Goal: Information Seeking & Learning: Check status

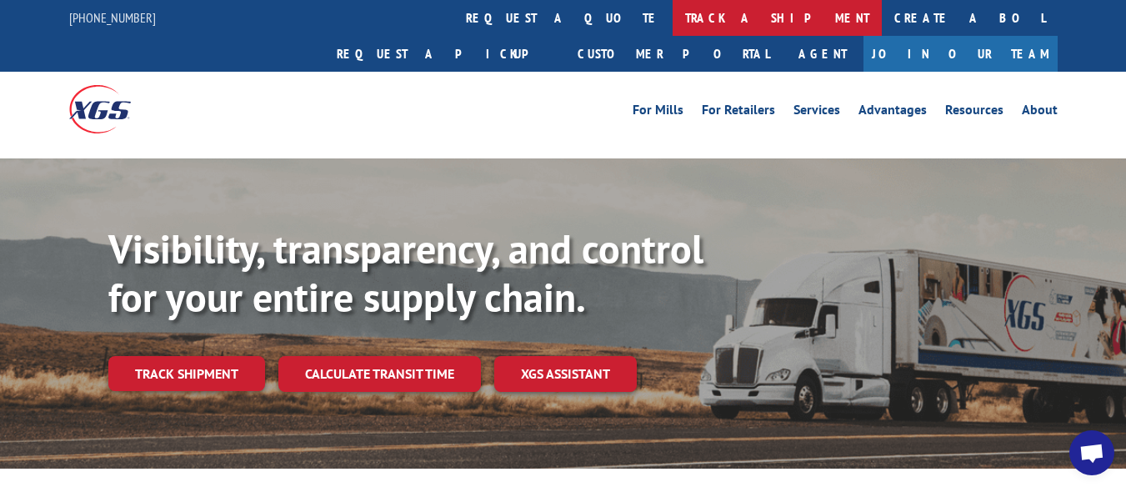
click at [672, 23] on link "track a shipment" at bounding box center [776, 18] width 209 height 36
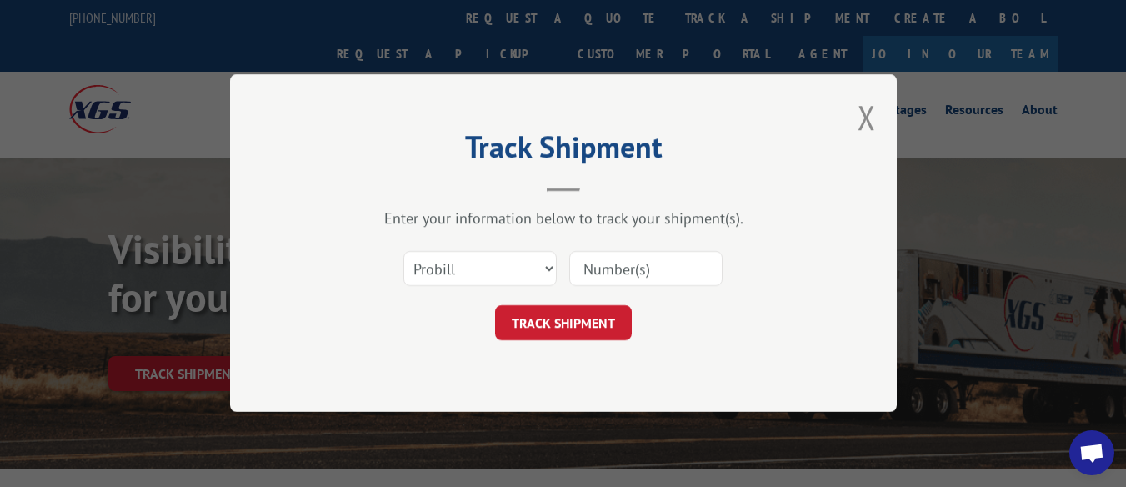
click at [622, 273] on input at bounding box center [645, 269] width 153 height 35
type input "17384645"
click at [583, 330] on button "TRACK SHIPMENT" at bounding box center [563, 323] width 137 height 35
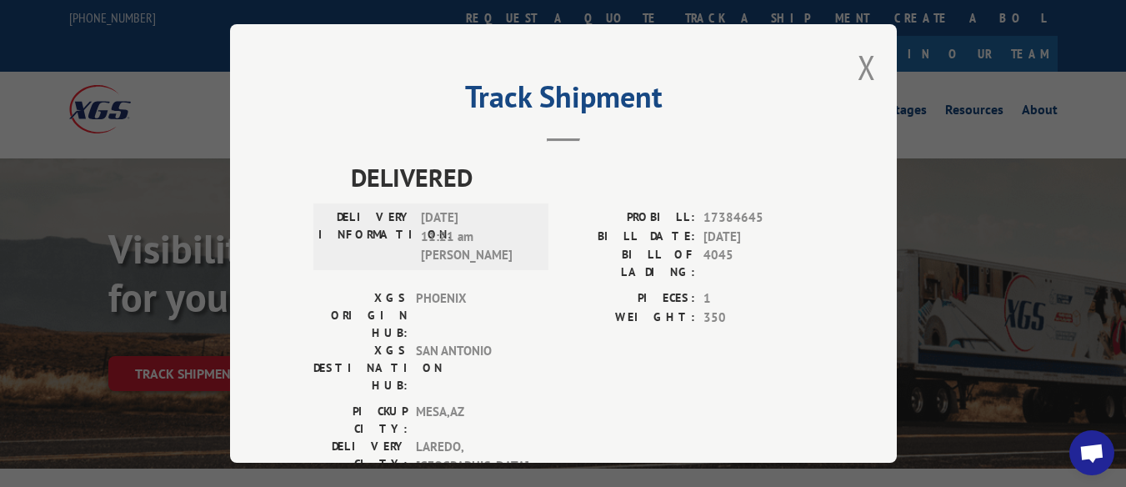
click at [849, 55] on div "Track Shipment DELIVERED DELIVERY INFORMATION: [DATE] 11:21 am [PERSON_NAME]: 1…" at bounding box center [563, 243] width 667 height 438
click at [862, 62] on button "Close modal" at bounding box center [866, 67] width 18 height 44
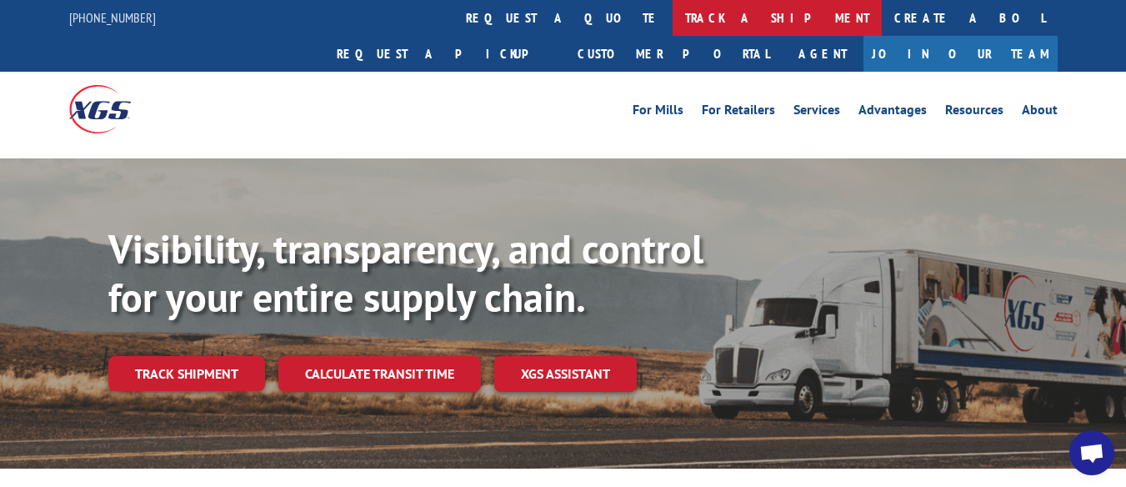
click at [672, 17] on link "track a shipment" at bounding box center [776, 18] width 209 height 36
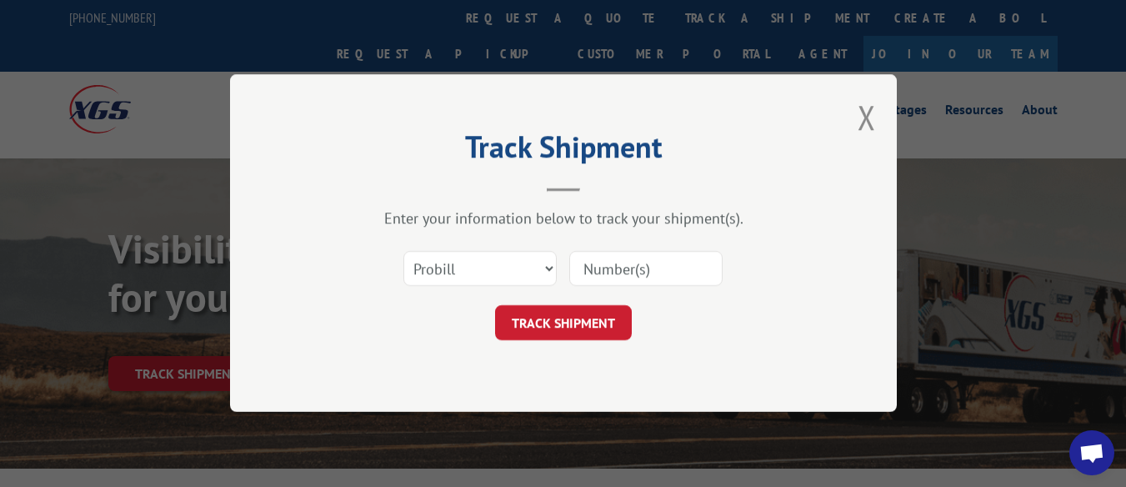
click at [618, 265] on input at bounding box center [645, 269] width 153 height 35
type input "17629165"
click at [600, 314] on button "TRACK SHIPMENT" at bounding box center [563, 323] width 137 height 35
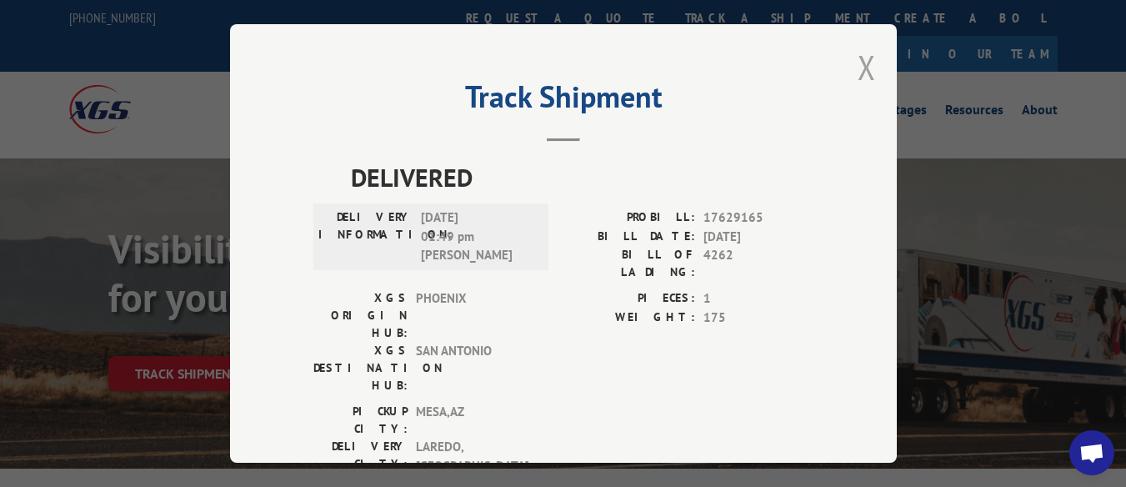
click at [857, 62] on button "Close modal" at bounding box center [866, 67] width 18 height 44
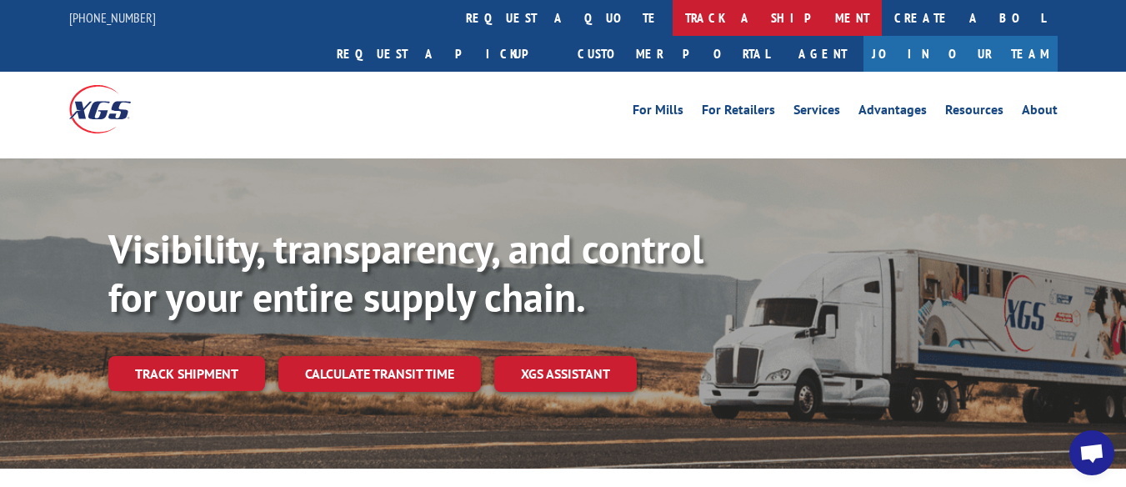
click at [672, 21] on link "track a shipment" at bounding box center [776, 18] width 209 height 36
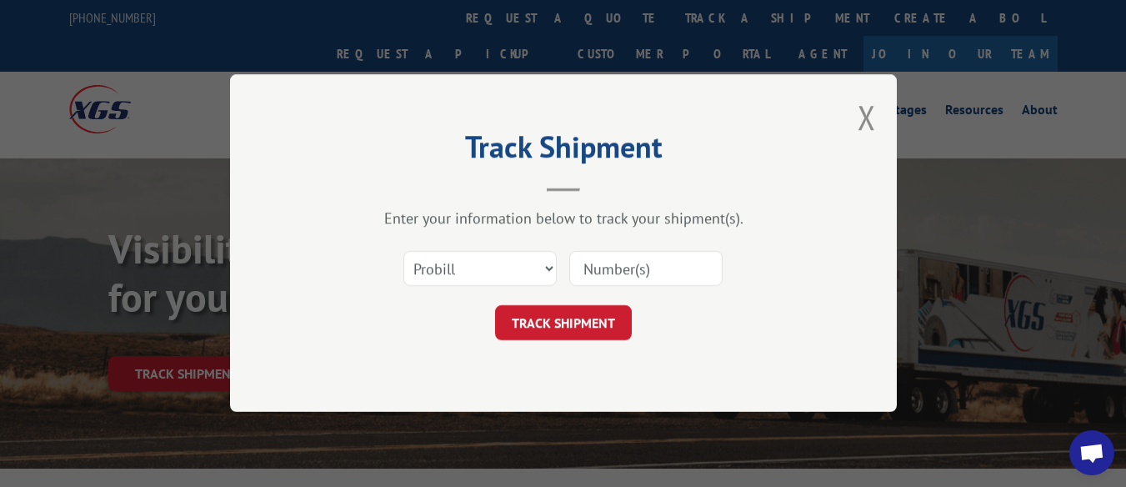
click at [645, 270] on input at bounding box center [645, 269] width 153 height 35
type input "17672353"
click at [556, 321] on button "TRACK SHIPMENT" at bounding box center [563, 323] width 137 height 35
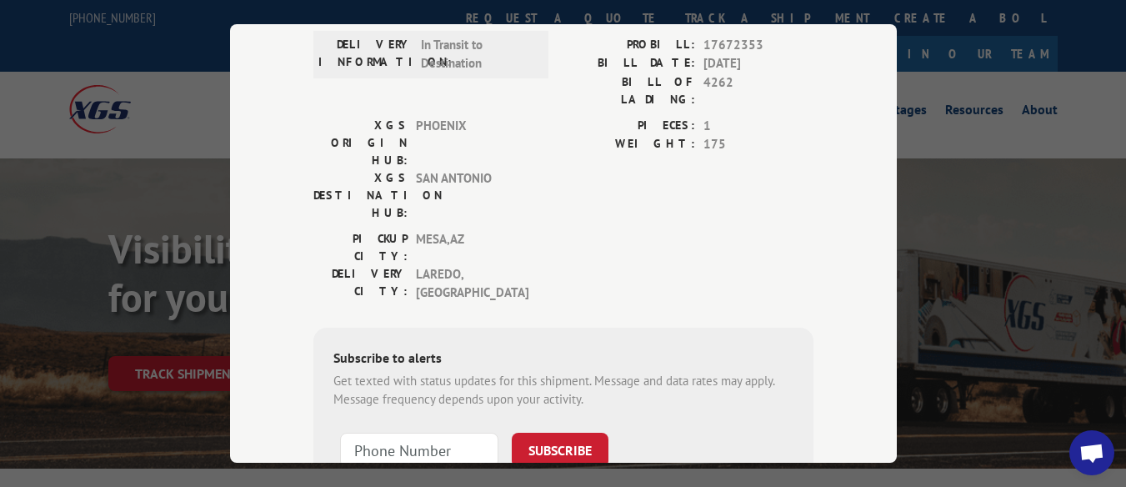
scroll to position [208, 0]
drag, startPoint x: 906, startPoint y: 217, endPoint x: 906, endPoint y: 250, distance: 32.5
click at [906, 250] on div "Track Shipment ESTIMATED DELIVERY TIME: [DATE] The estimated time is using the …" at bounding box center [563, 243] width 1126 height 487
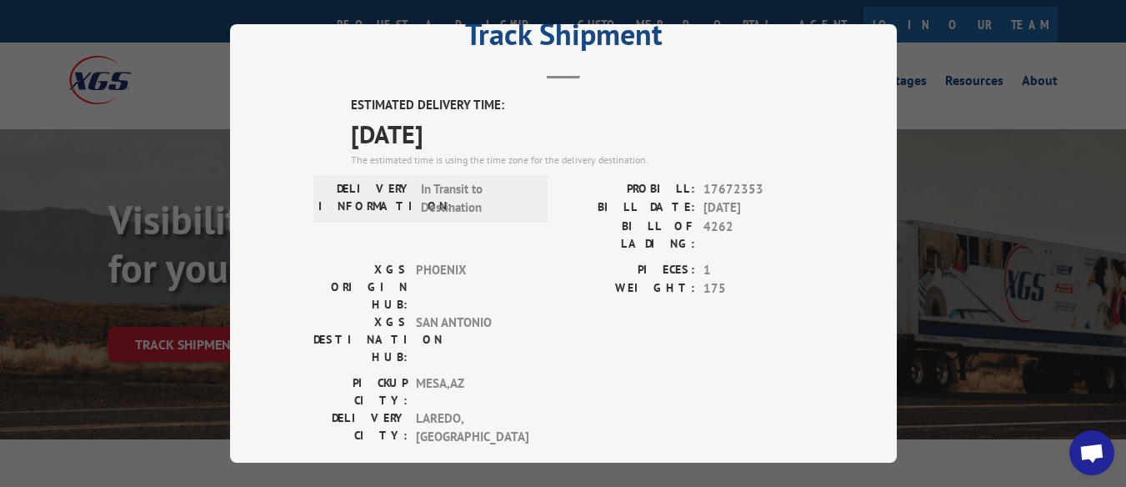
scroll to position [33, 0]
